Goal: Transaction & Acquisition: Download file/media

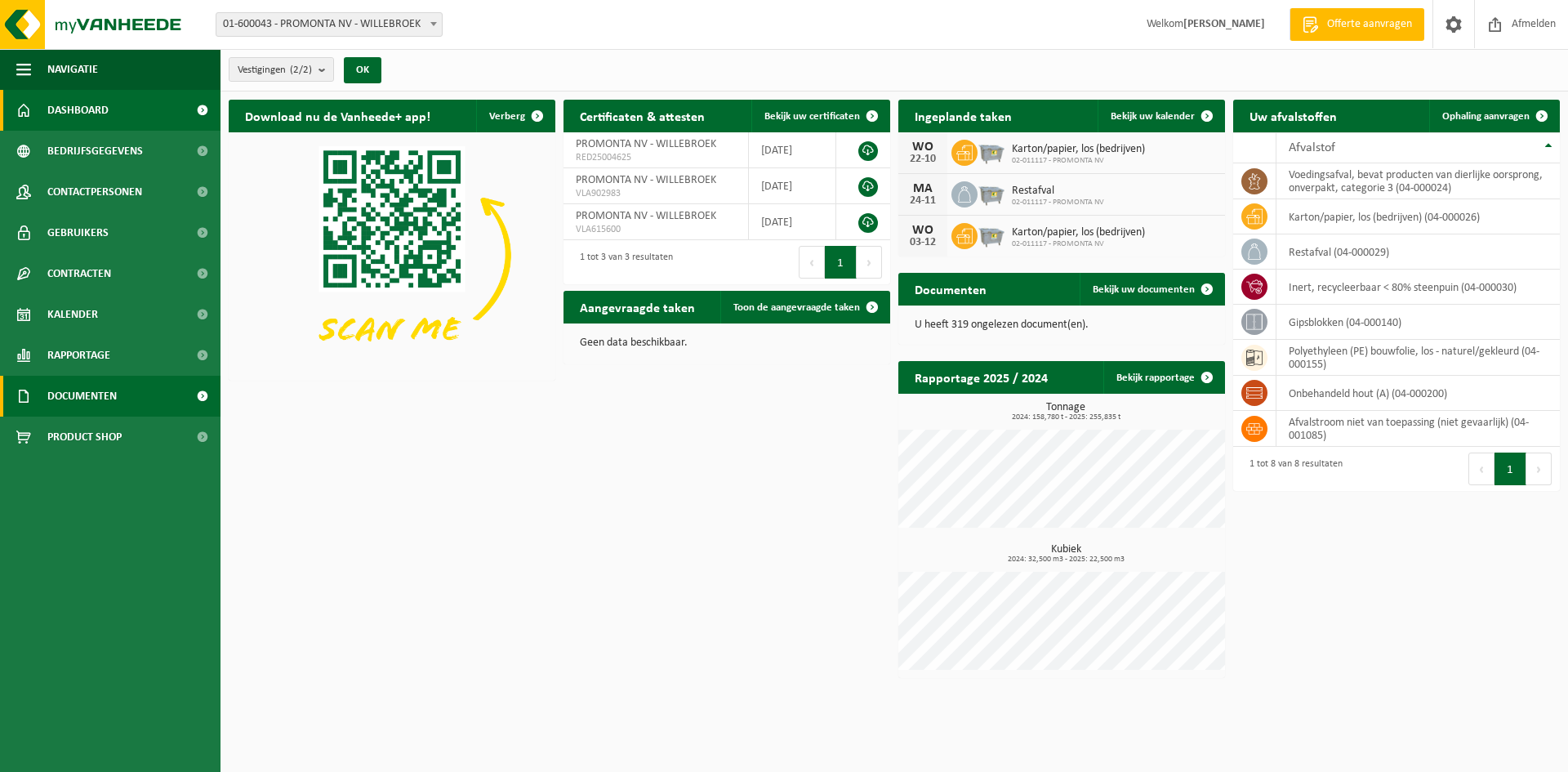
click at [70, 401] on span "Documenten" at bounding box center [82, 396] width 69 height 40
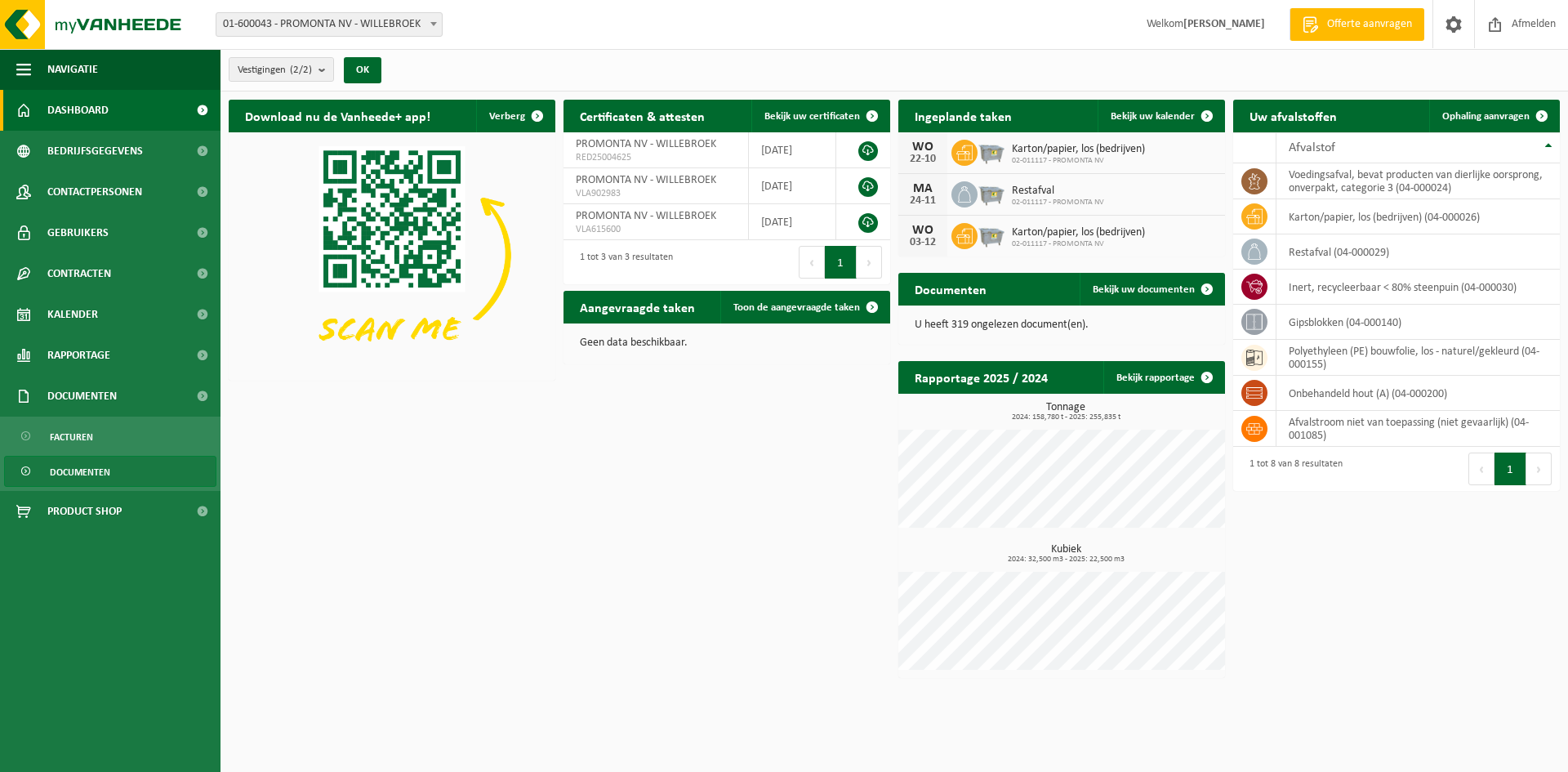
click at [83, 470] on span "Documenten" at bounding box center [80, 472] width 61 height 31
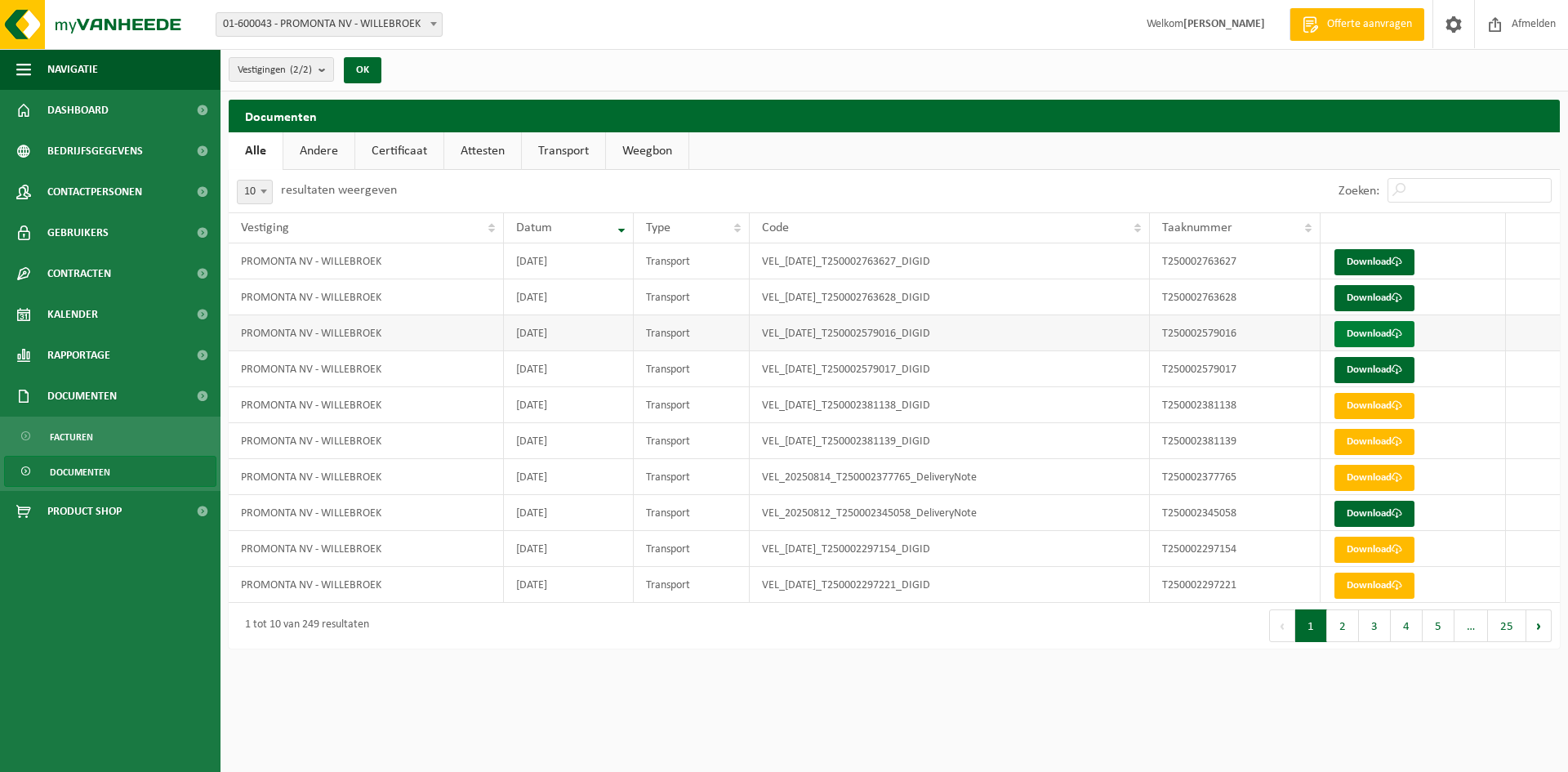
click at [1353, 336] on link "Download" at bounding box center [1374, 333] width 80 height 26
click at [1354, 374] on link "Download" at bounding box center [1374, 369] width 80 height 26
click at [1368, 260] on link "Download" at bounding box center [1374, 262] width 80 height 26
click at [1381, 302] on link "Download" at bounding box center [1374, 298] width 80 height 26
